Goal: Information Seeking & Learning: Learn about a topic

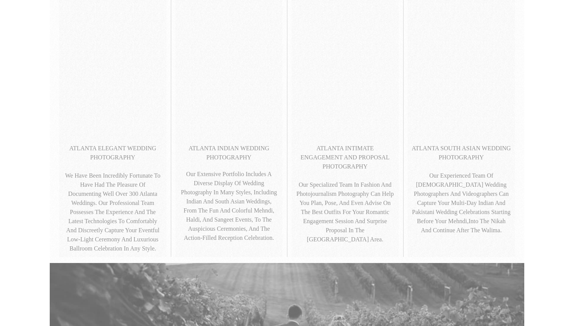
scroll to position [379, 0]
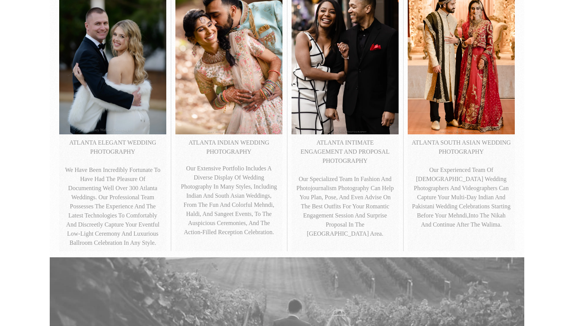
click at [233, 146] on p "ATLANTA INDIAN WEDDING PHOTOGRAPHY" at bounding box center [229, 147] width 100 height 18
click at [234, 117] on img at bounding box center [229, 54] width 107 height 160
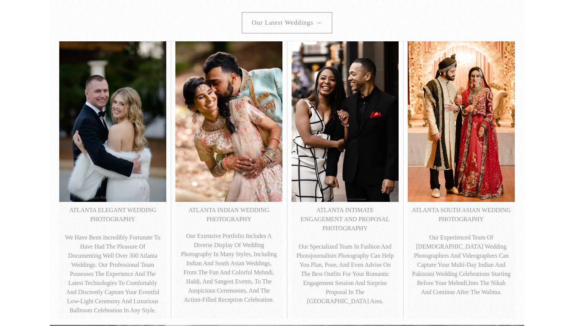
scroll to position [278, 0]
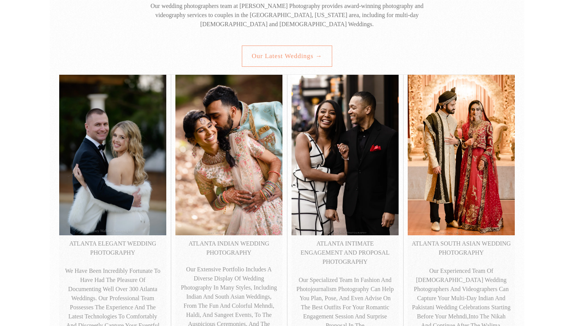
click at [289, 62] on link "Our latest weddings →" at bounding box center [287, 56] width 90 height 21
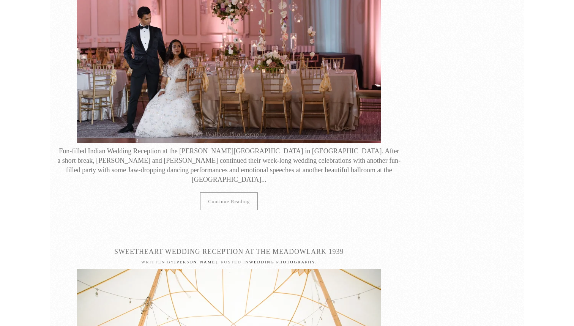
scroll to position [825, 0]
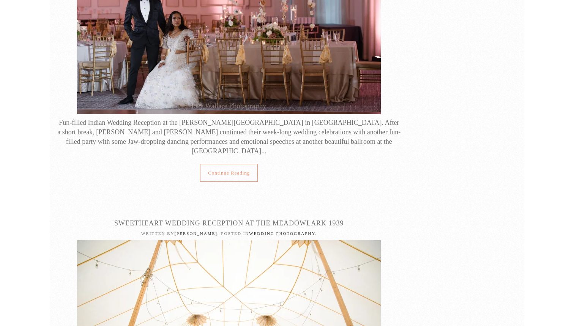
click at [245, 164] on link "Continue reading" at bounding box center [229, 173] width 58 height 18
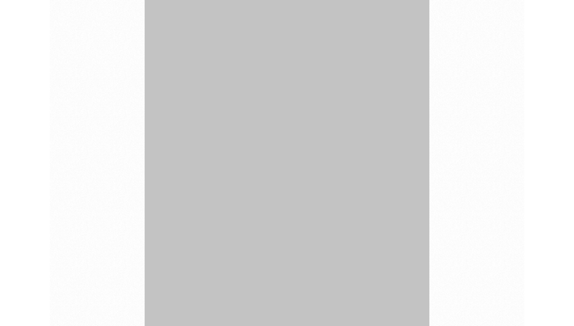
scroll to position [3840, 0]
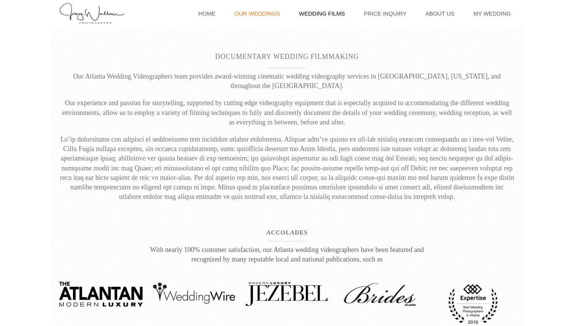
click at [283, 10] on link "Our Weddings" at bounding box center [257, 13] width 53 height 27
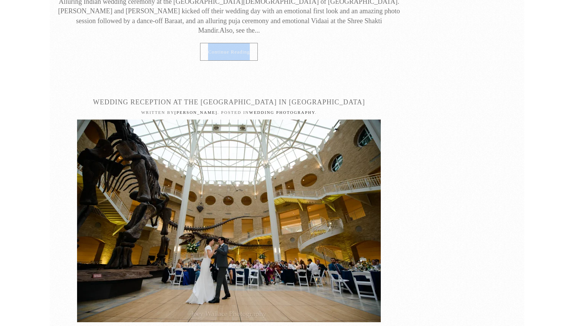
scroll to position [2594, 0]
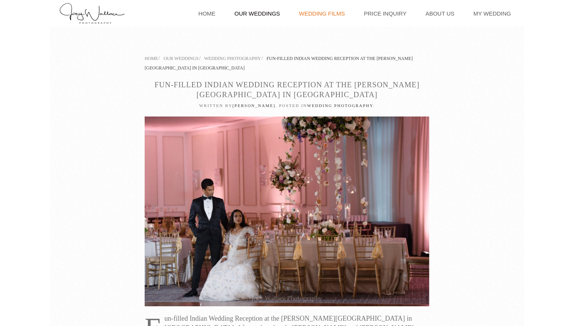
click at [321, 14] on link "Wedding Films" at bounding box center [323, 13] width 54 height 27
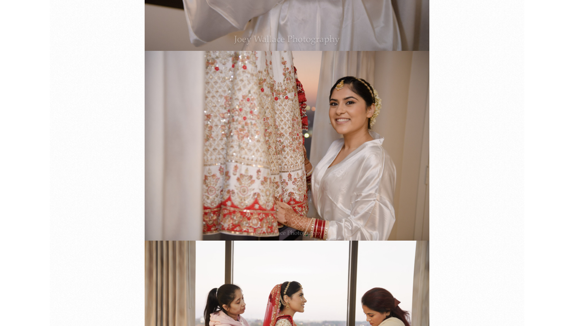
scroll to position [777, 0]
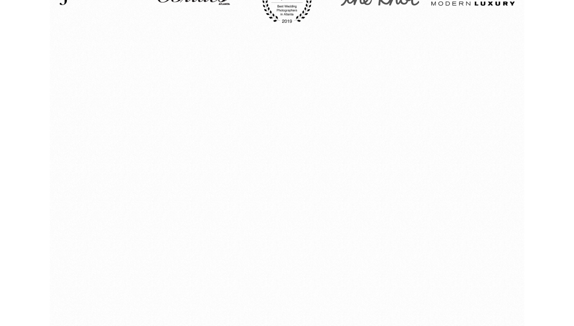
scroll to position [317, 0]
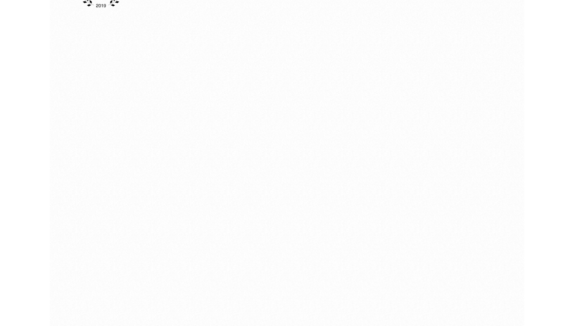
drag, startPoint x: 207, startPoint y: 208, endPoint x: 526, endPoint y: 185, distance: 319.6
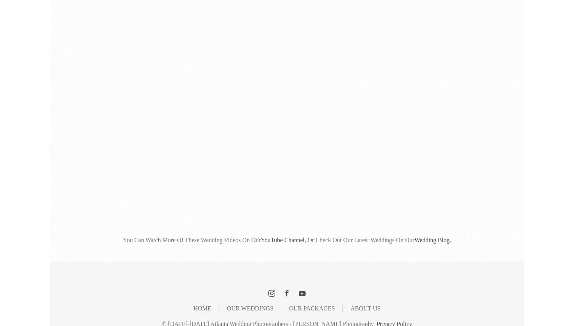
scroll to position [1931, 0]
click at [442, 237] on link "Wedding Blog" at bounding box center [432, 240] width 35 height 6
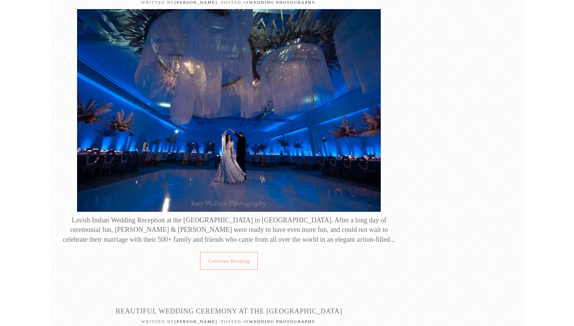
scroll to position [754, 0]
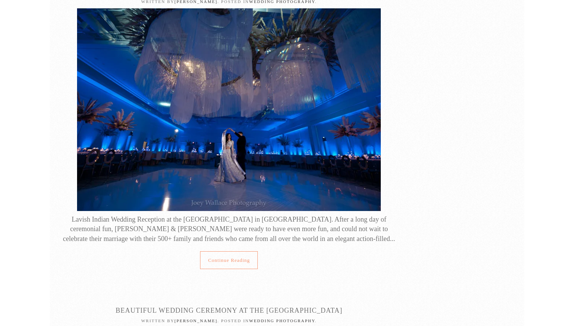
click at [215, 252] on link "Continue reading" at bounding box center [229, 261] width 58 height 18
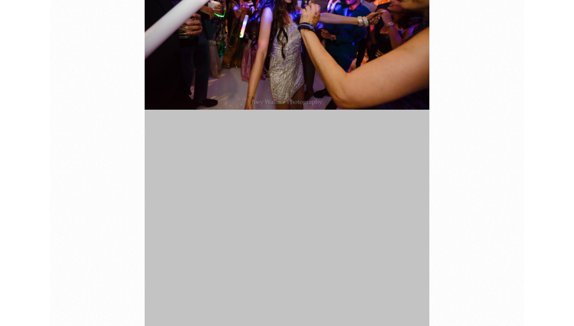
scroll to position [24697, 0]
